Goal: Task Accomplishment & Management: Complete application form

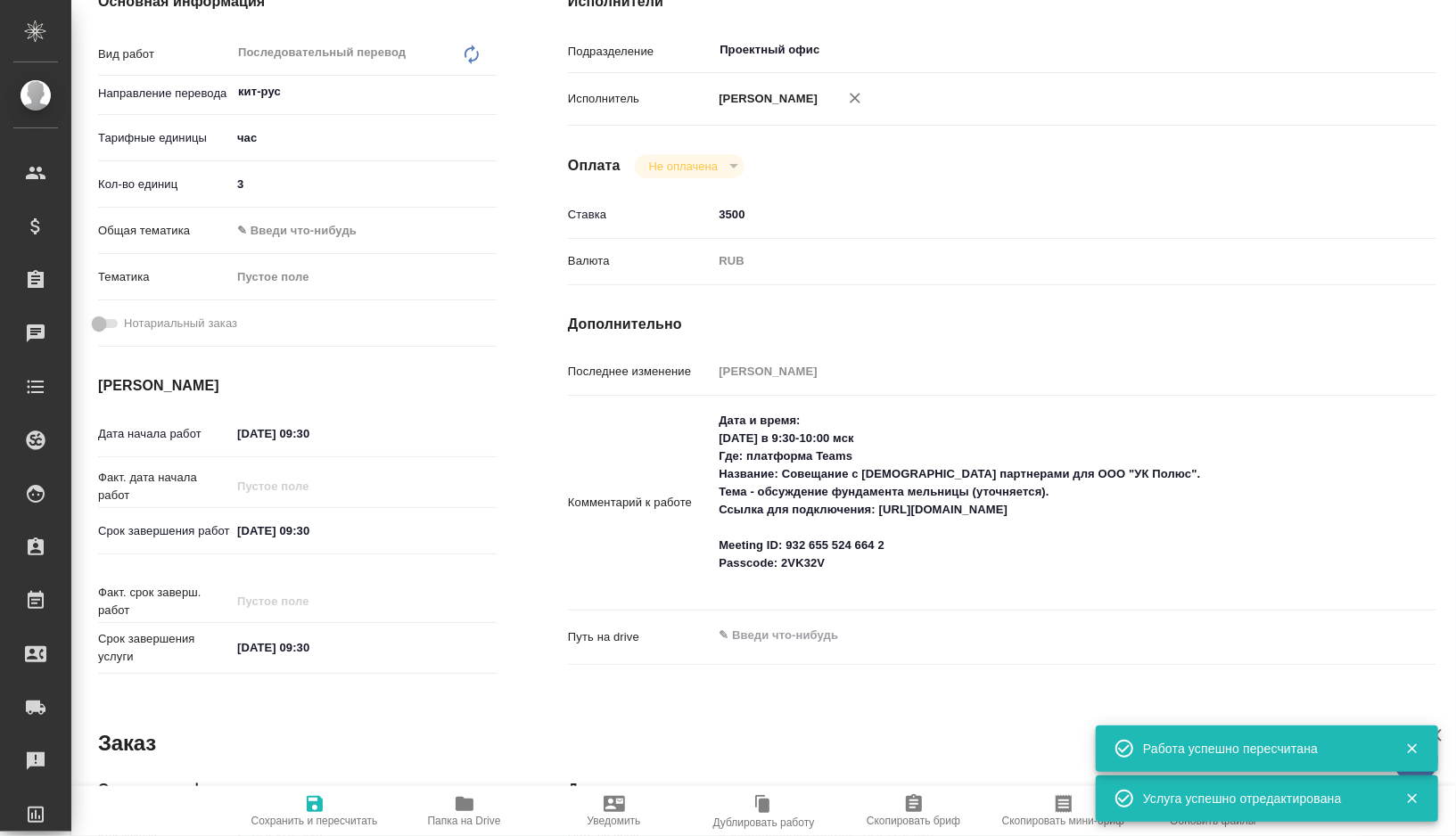
scroll to position [327, 0]
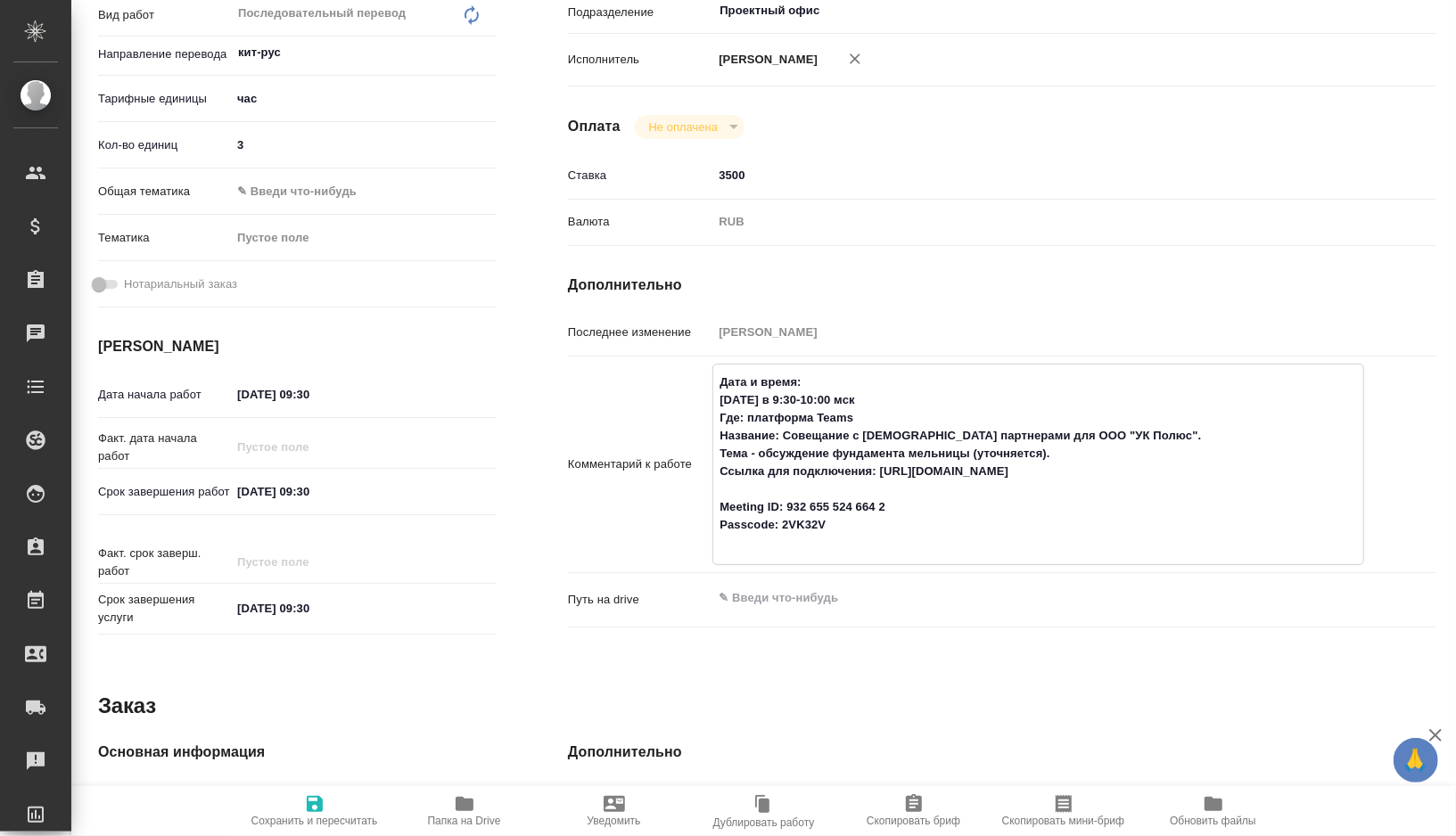
drag, startPoint x: 764, startPoint y: 433, endPoint x: 866, endPoint y: 574, distance: 174.0
click at [866, 565] on div "Дата и время: [DATE] в 9:30-10:00 мск Где: платформа Teams Название: Совещание …" at bounding box center [1039, 465] width 652 height 201
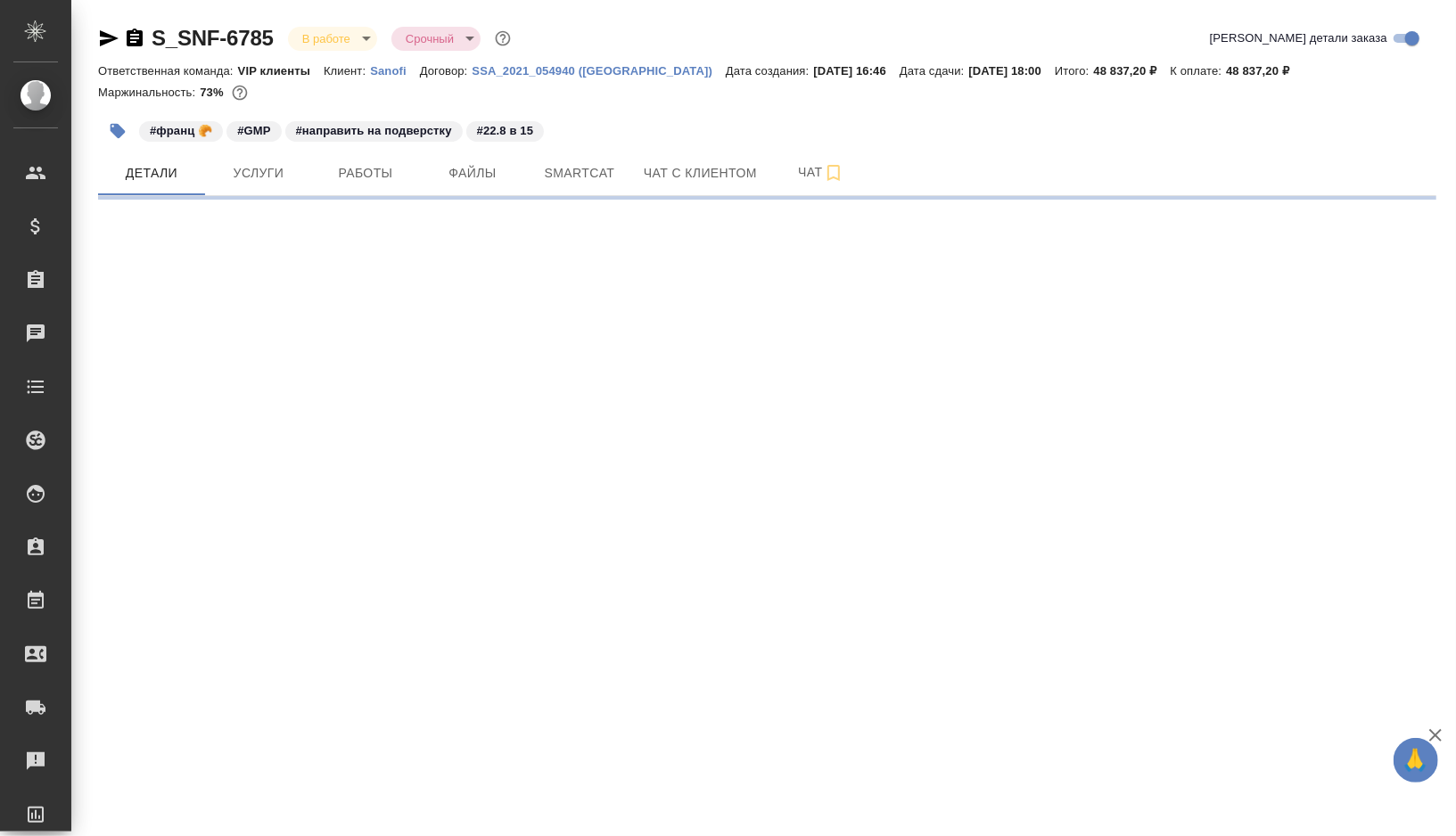
select select "RU"
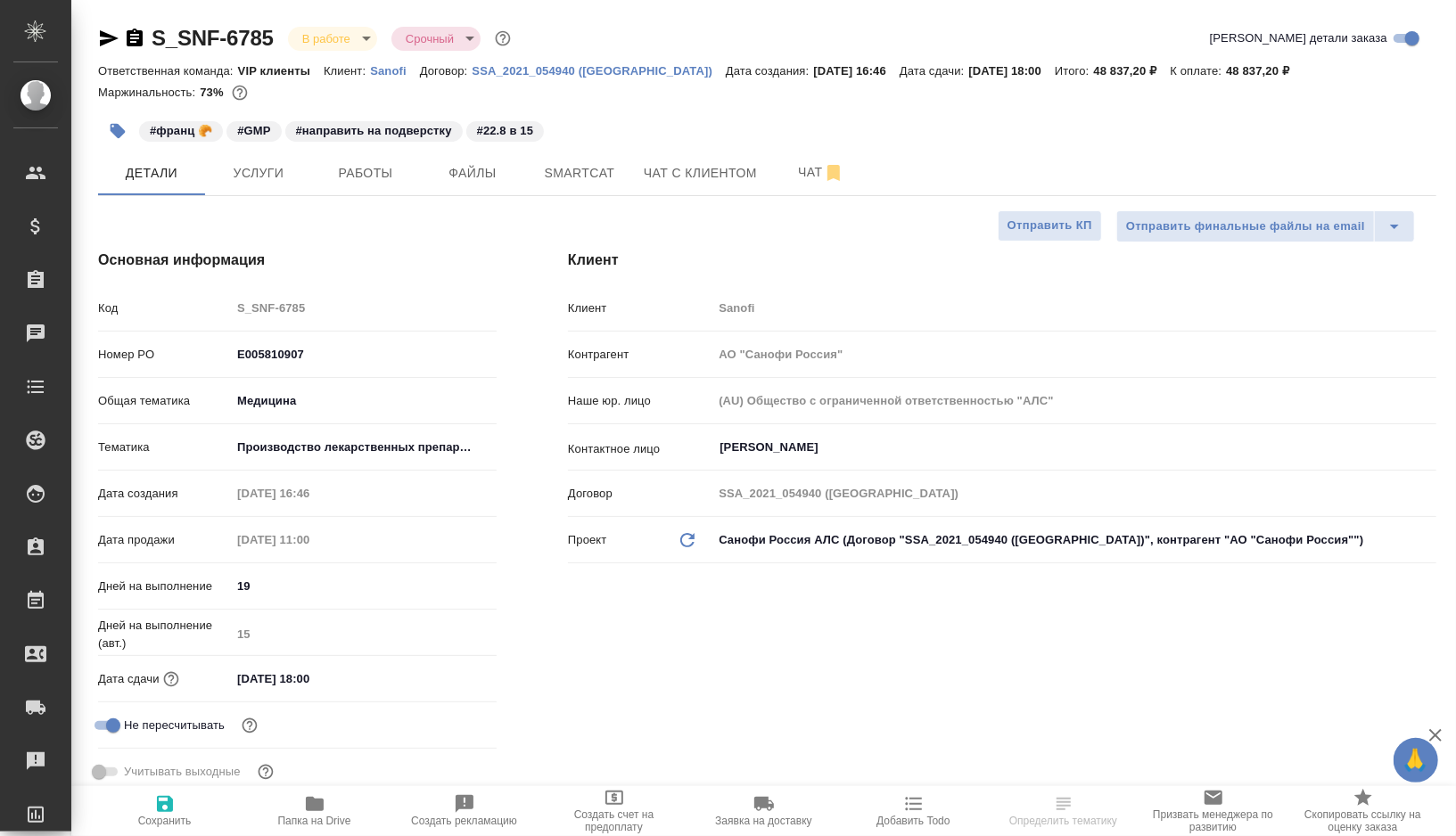
type textarea "x"
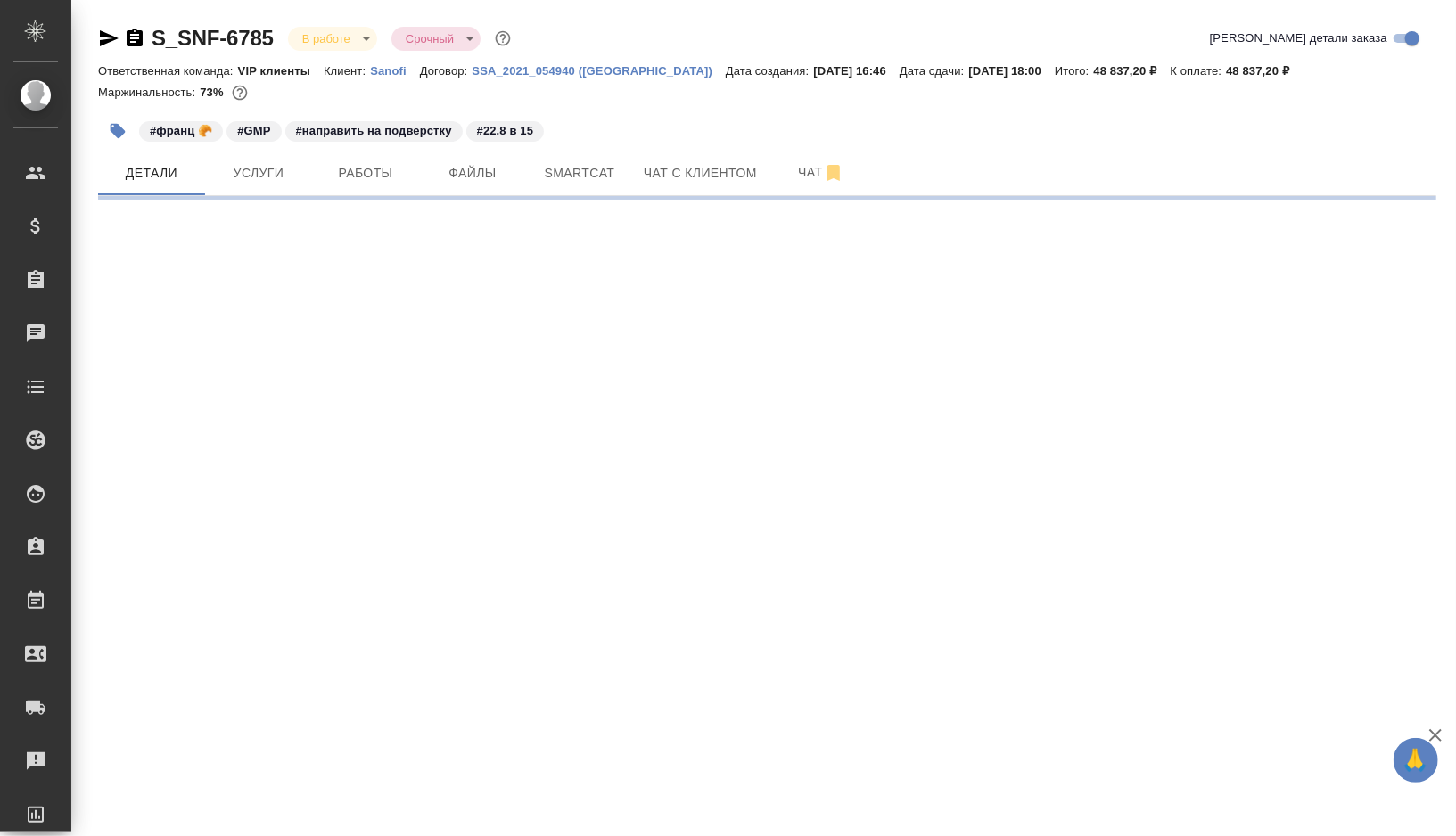
select select "RU"
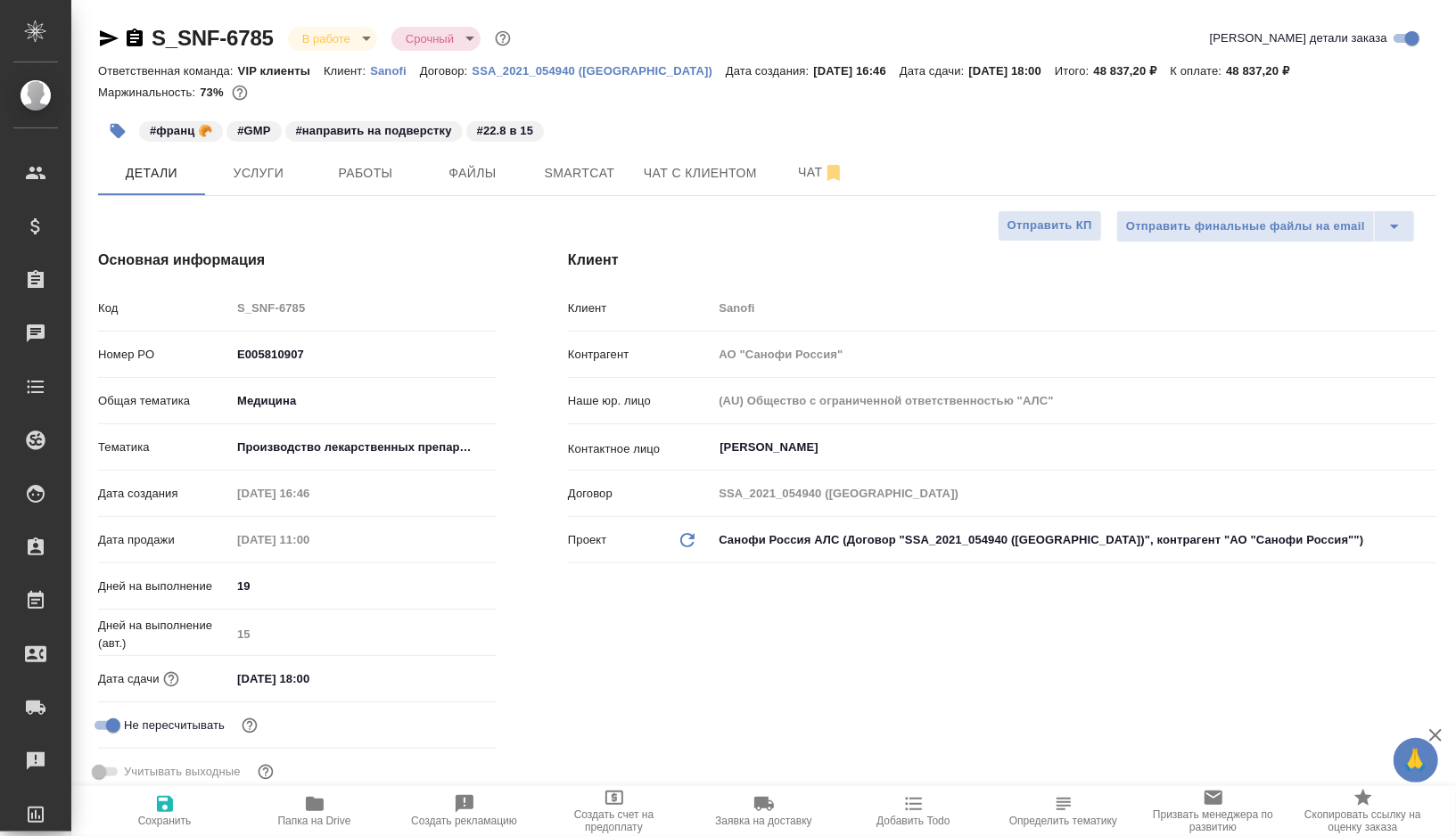
type textarea "x"
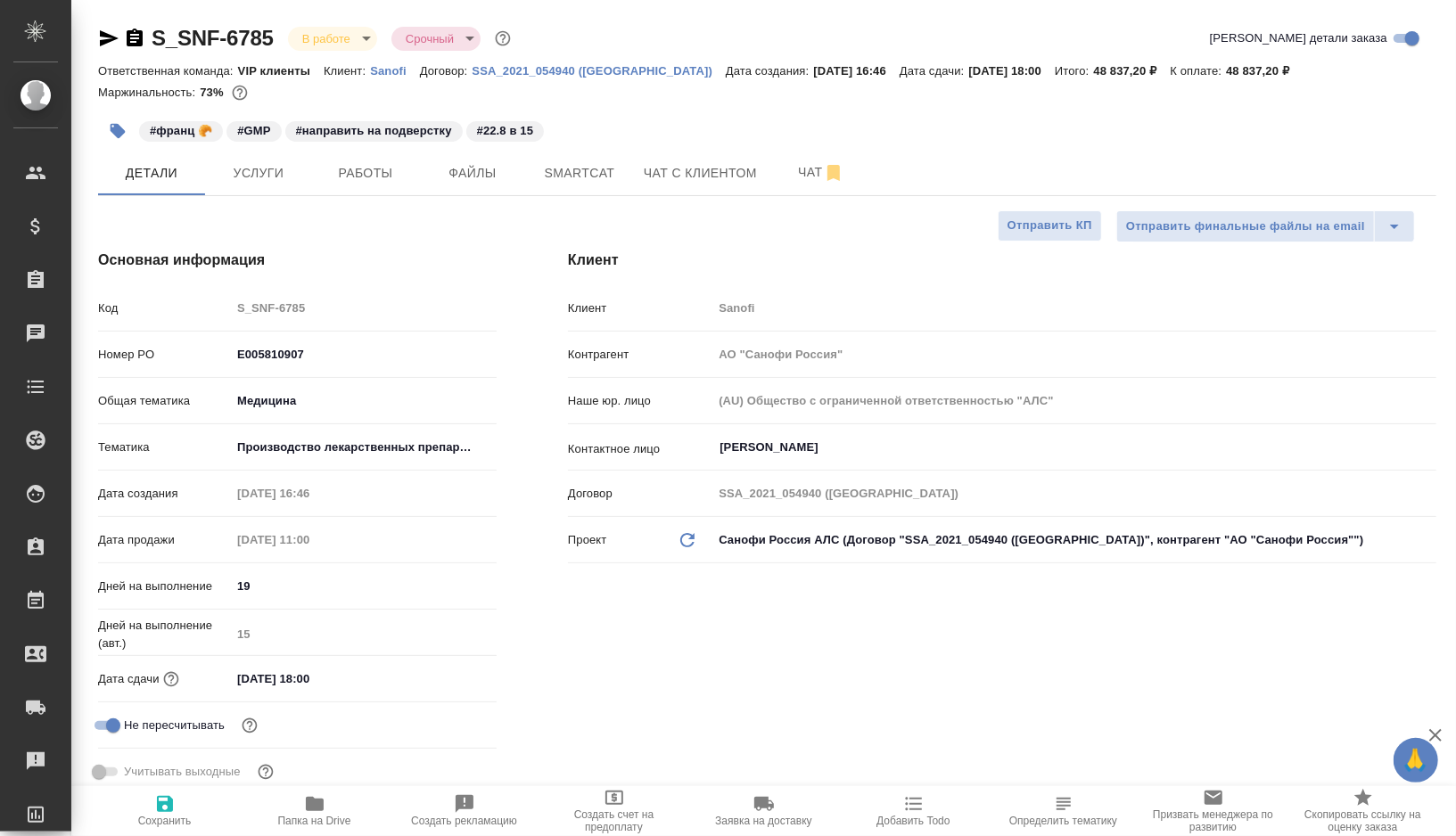
type textarea "x"
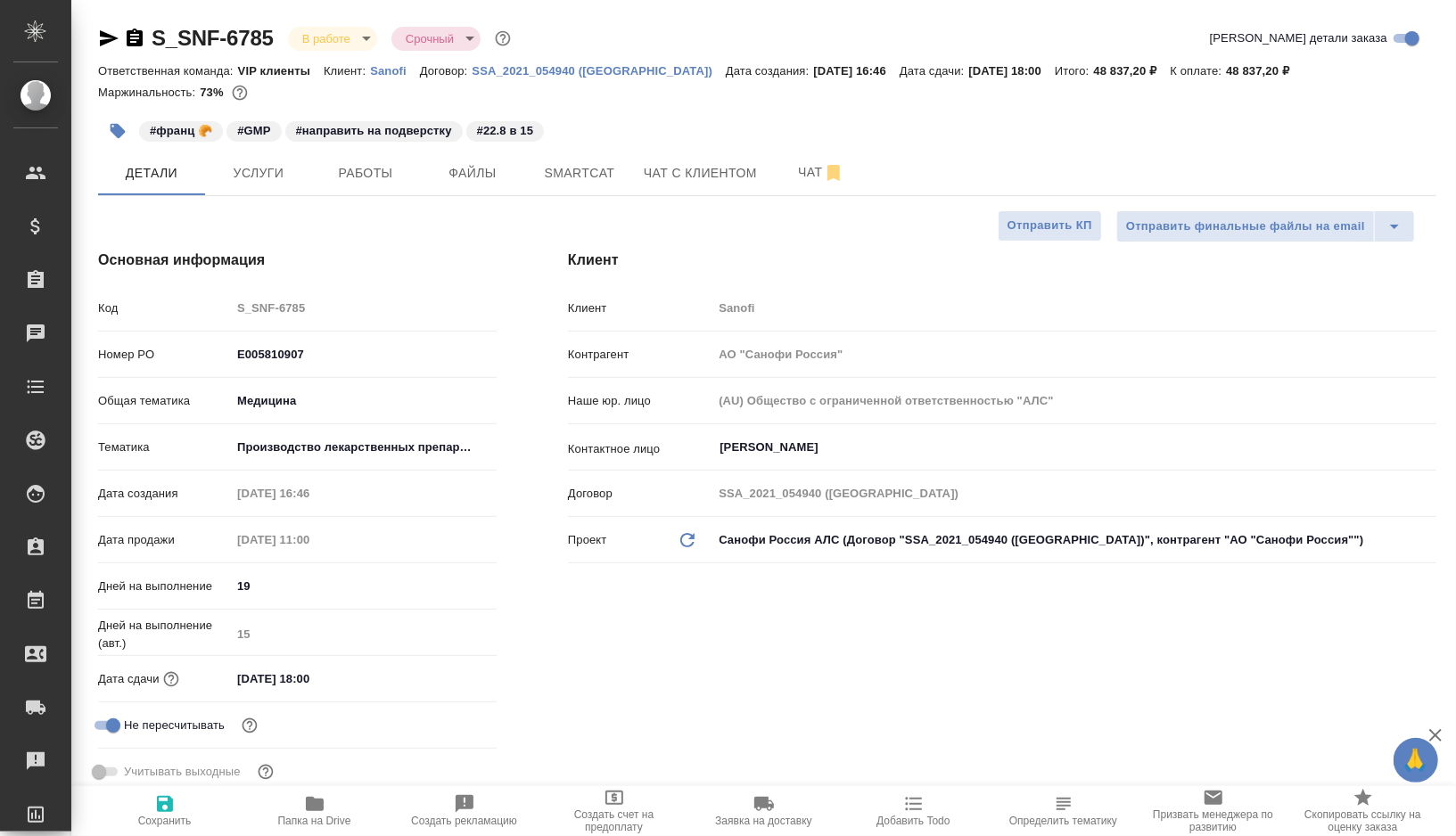
type textarea "x"
